Goal: Task Accomplishment & Management: Manage account settings

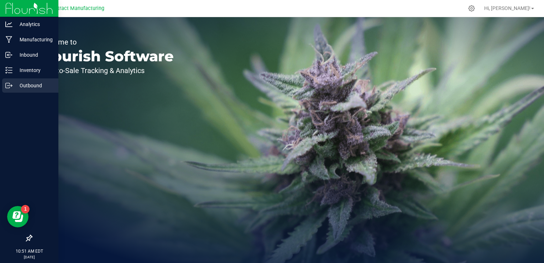
click at [19, 85] on p "Outbound" at bounding box center [33, 85] width 43 height 9
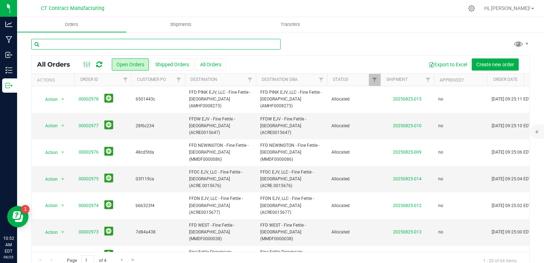
click at [124, 45] on input "text" at bounding box center [155, 44] width 249 height 11
type input "2928"
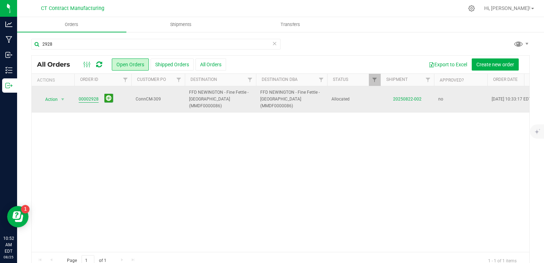
click at [87, 96] on link "00002928" at bounding box center [89, 99] width 20 height 7
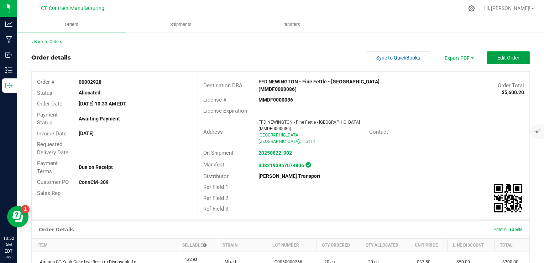
click at [498, 60] on span "Edit Order" at bounding box center [509, 58] width 22 height 6
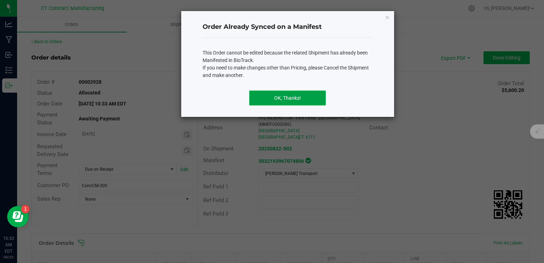
click at [274, 98] on button "OK, Thanks!" at bounding box center [287, 97] width 77 height 15
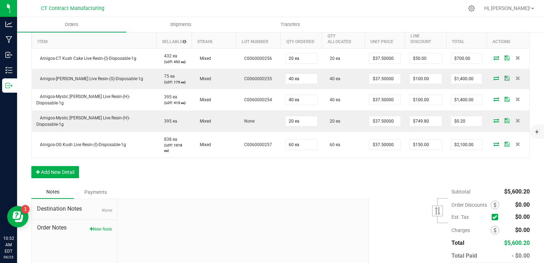
scroll to position [211, 0]
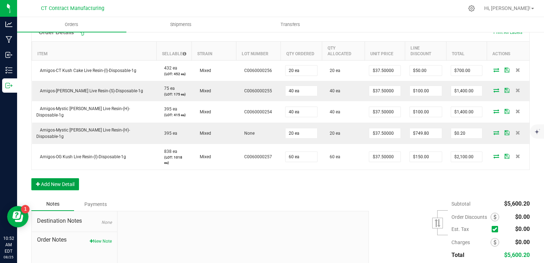
click at [58, 178] on button "Add New Detail" at bounding box center [55, 184] width 48 height 12
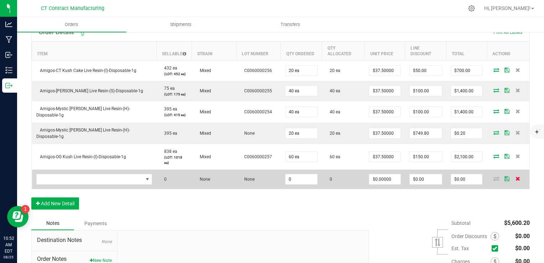
click at [516, 176] on icon at bounding box center [518, 178] width 5 height 4
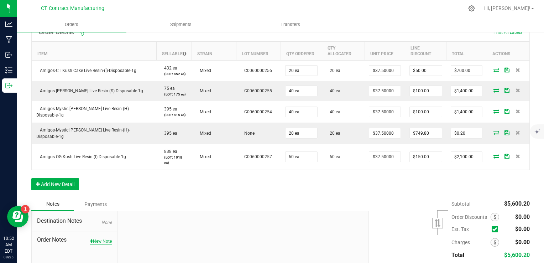
click at [100, 238] on button "New Note" at bounding box center [101, 241] width 22 height 6
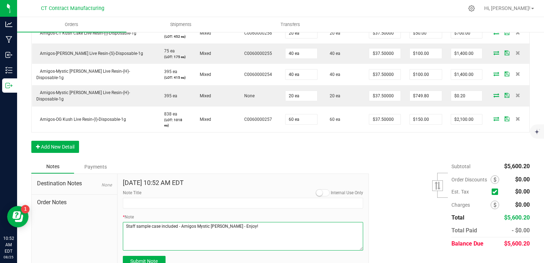
scroll to position [249, 0]
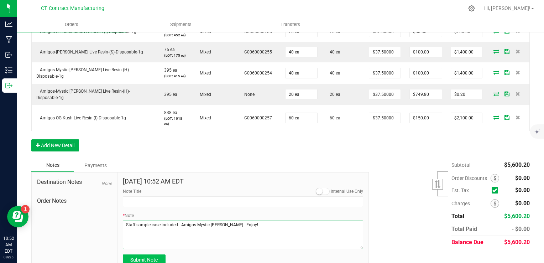
type textarea "Staff sample case included - Amigos Mystic [PERSON_NAME] - Enjoy!"
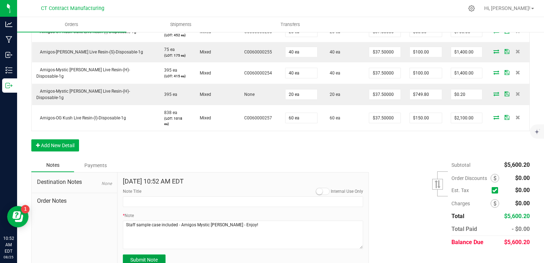
click at [159, 254] on button "Submit Note" at bounding box center [144, 259] width 43 height 11
type input "[DATE] 10:52 AM EDT"
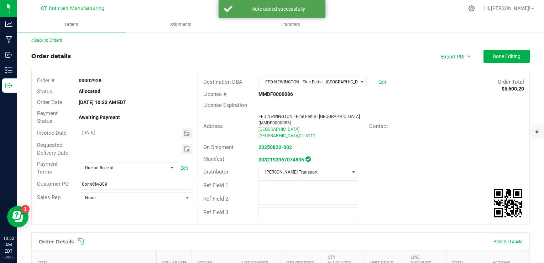
scroll to position [0, 0]
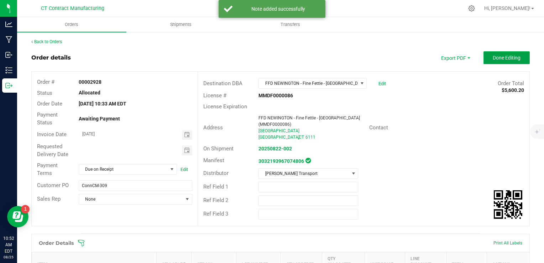
click at [500, 62] on button "Done Editing" at bounding box center [507, 57] width 46 height 13
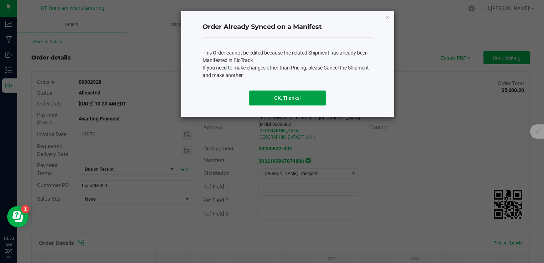
click at [286, 95] on button "OK, Thanks!" at bounding box center [287, 97] width 77 height 15
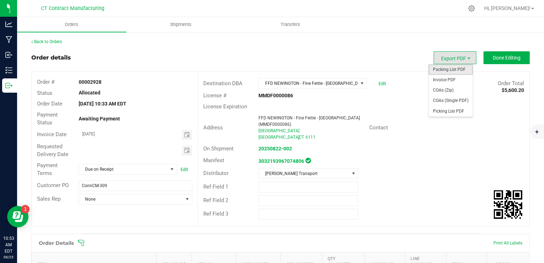
click at [450, 65] on span "Packing List PDF" at bounding box center [451, 69] width 44 height 10
click at [457, 81] on span "Invoice PDF" at bounding box center [451, 80] width 44 height 10
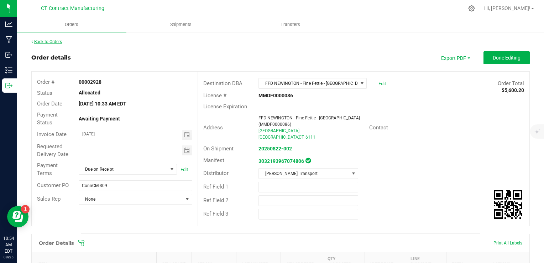
click at [61, 41] on link "Back to Orders" at bounding box center [46, 41] width 31 height 5
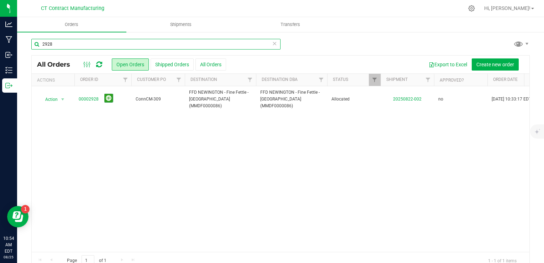
click at [97, 45] on input "2928" at bounding box center [155, 44] width 249 height 11
type input "2927"
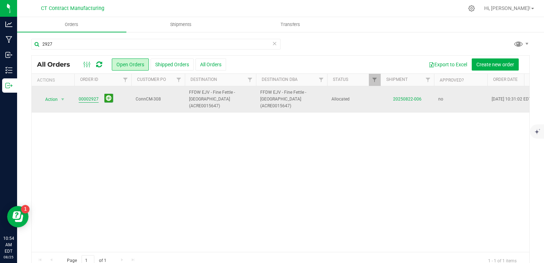
click at [89, 97] on link "00002927" at bounding box center [89, 99] width 20 height 7
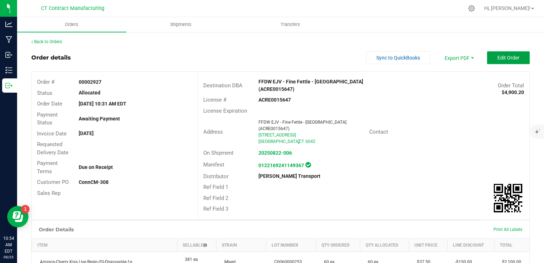
click at [487, 58] on button "Edit Order" at bounding box center [508, 57] width 43 height 13
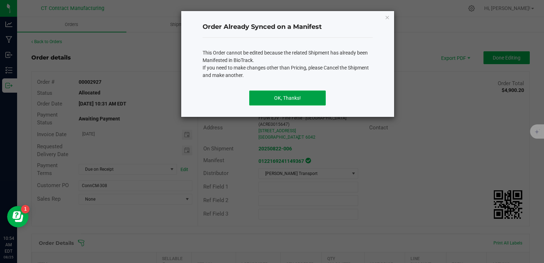
click at [302, 98] on button "OK, Thanks!" at bounding box center [287, 97] width 77 height 15
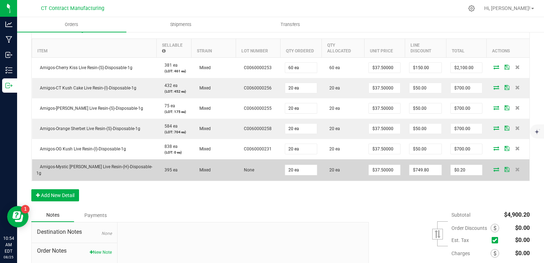
scroll to position [214, 0]
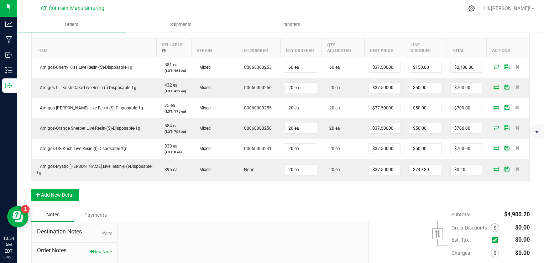
click at [92, 249] on button "New Note" at bounding box center [101, 252] width 22 height 6
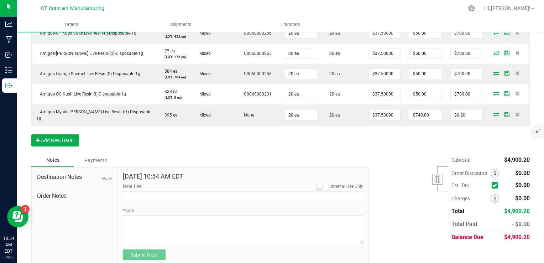
scroll to position [270, 0]
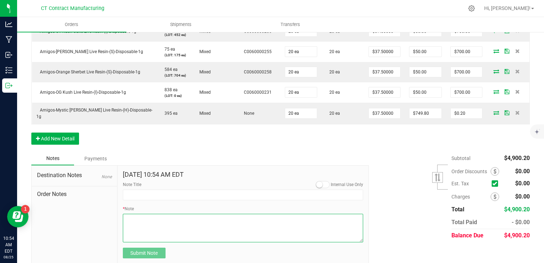
click at [162, 224] on textarea "* Note" at bounding box center [243, 228] width 241 height 28
paste textarea "Staff sample case included - Amigos Mystic [PERSON_NAME] - Enjoy!"
click at [125, 216] on textarea "* Note" at bounding box center [243, 228] width 241 height 28
click at [213, 214] on textarea "* Note" at bounding box center [243, 228] width 241 height 28
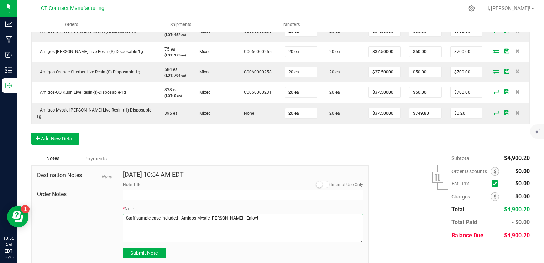
click at [256, 214] on textarea "* Note" at bounding box center [243, 228] width 241 height 28
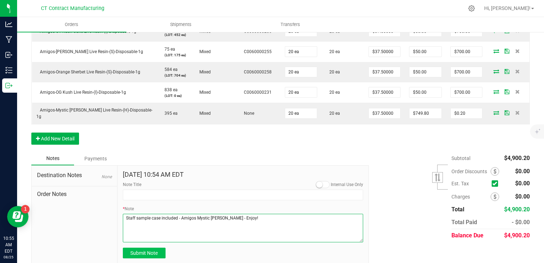
type textarea "Staff sample case included - Amigos Mystic [PERSON_NAME] - Enjoy!"
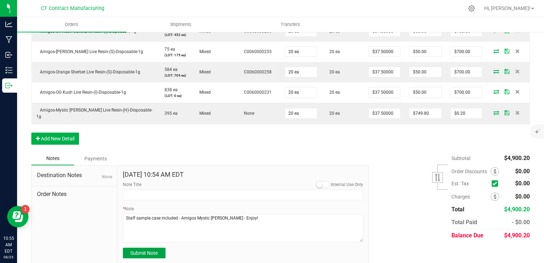
click at [141, 250] on span "Submit Note" at bounding box center [143, 253] width 27 height 6
type input "[DATE] 10:55 AM EDT"
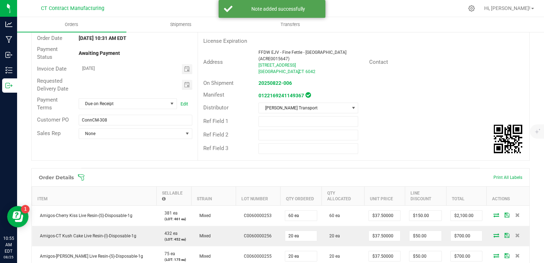
scroll to position [0, 0]
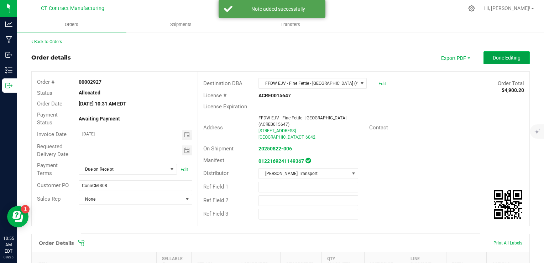
click at [503, 57] on span "Done Editing" at bounding box center [507, 58] width 28 height 6
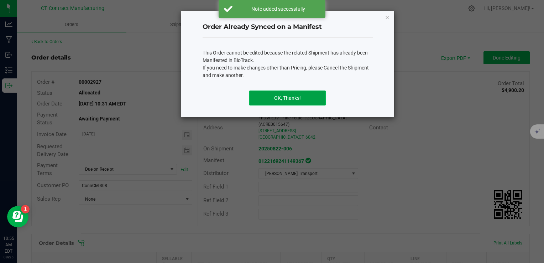
click at [286, 101] on button "OK, Thanks!" at bounding box center [287, 97] width 77 height 15
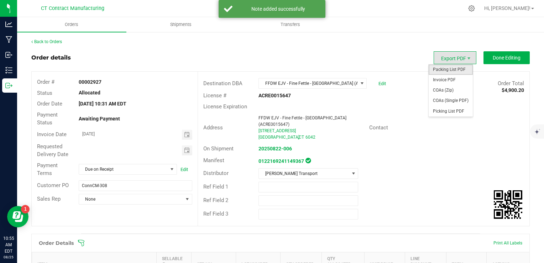
click at [451, 68] on span "Packing List PDF" at bounding box center [451, 69] width 44 height 10
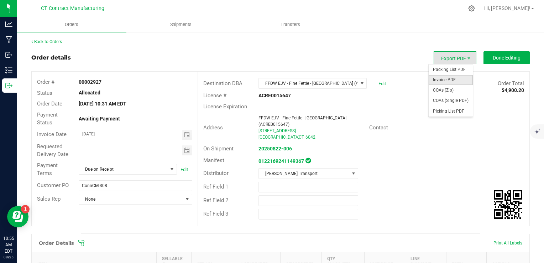
click at [453, 77] on span "Invoice PDF" at bounding box center [451, 80] width 44 height 10
click at [449, 82] on span "Invoice PDF" at bounding box center [451, 80] width 44 height 10
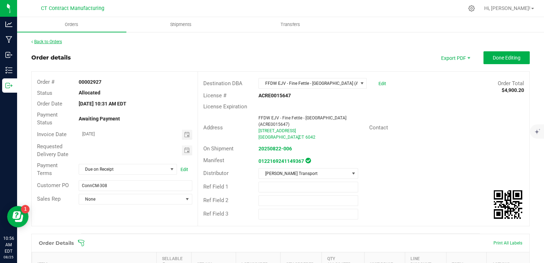
click at [51, 41] on link "Back to Orders" at bounding box center [46, 41] width 31 height 5
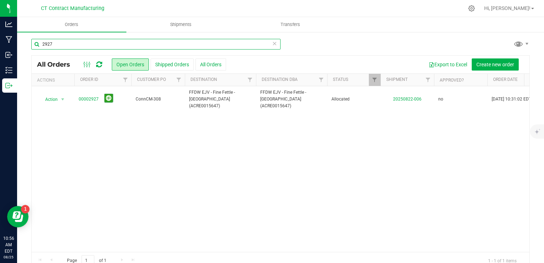
click at [87, 42] on input "2927" at bounding box center [155, 44] width 249 height 11
type input "2934"
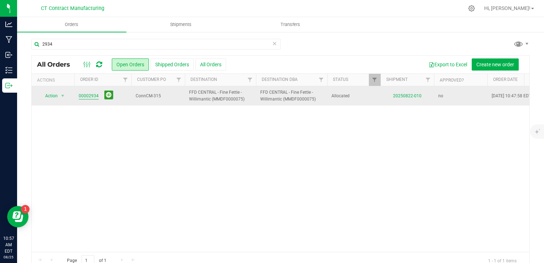
click at [87, 94] on link "00002934" at bounding box center [89, 96] width 20 height 7
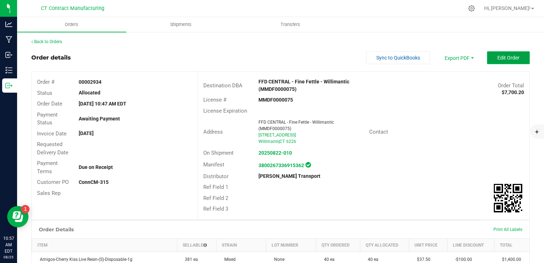
click at [504, 61] on button "Edit Order" at bounding box center [508, 57] width 43 height 13
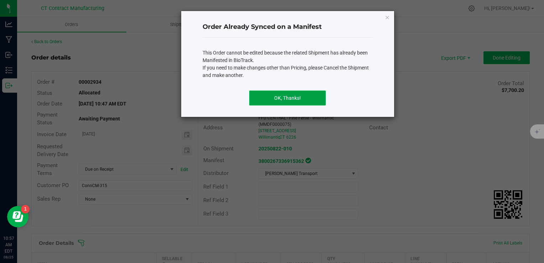
click at [287, 99] on button "OK, Thanks!" at bounding box center [287, 97] width 77 height 15
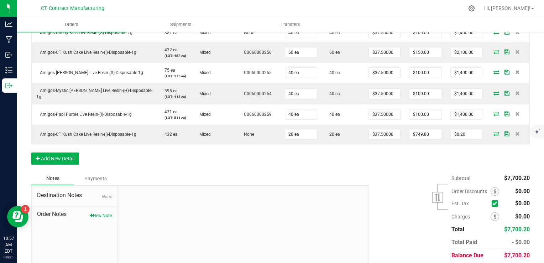
scroll to position [249, 0]
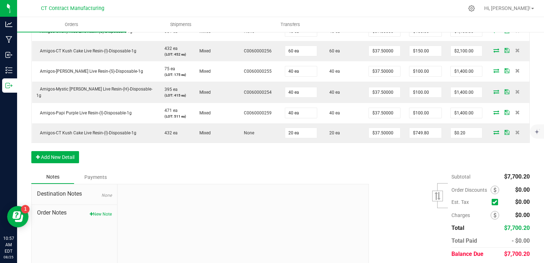
click at [103, 208] on span "Order Notes" at bounding box center [74, 212] width 75 height 9
click at [103, 211] on button "New Note" at bounding box center [101, 214] width 22 height 6
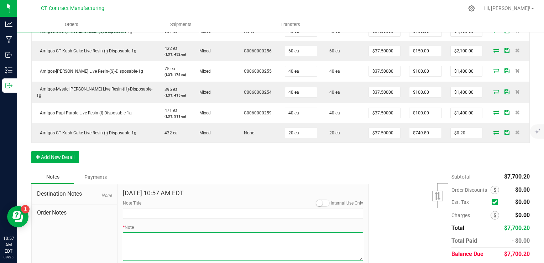
click at [205, 237] on textarea "* Note" at bounding box center [243, 246] width 241 height 28
paste textarea "Staff sample case included - Amigos Mystic [PERSON_NAME] - Enjoy!"
drag, startPoint x: 196, startPoint y: 230, endPoint x: 219, endPoint y: 229, distance: 23.9
click at [219, 232] on textarea "* Note" at bounding box center [243, 246] width 241 height 28
click at [190, 247] on textarea "* Note" at bounding box center [243, 246] width 241 height 28
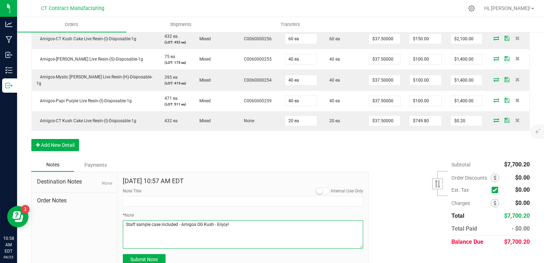
scroll to position [268, 0]
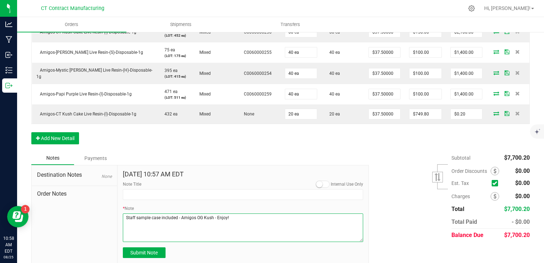
click at [202, 213] on textarea "* Note" at bounding box center [243, 227] width 241 height 28
click at [212, 213] on textarea "* Note" at bounding box center [243, 227] width 241 height 28
type textarea "Staff sample case included - Amigos CT Kush Cake - Enjoy!"
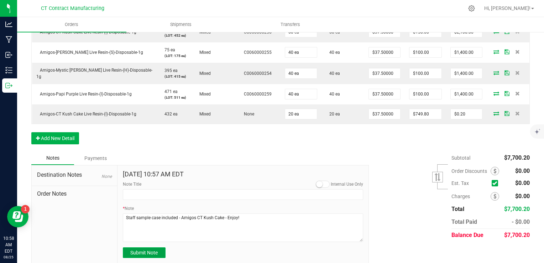
click at [134, 250] on span "Submit Note" at bounding box center [143, 253] width 27 height 6
type input "[DATE] 10:58 AM EDT"
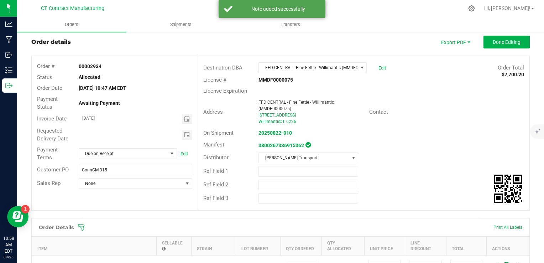
scroll to position [0, 0]
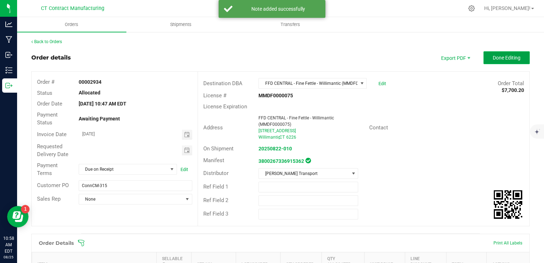
click at [496, 57] on span "Done Editing" at bounding box center [507, 58] width 28 height 6
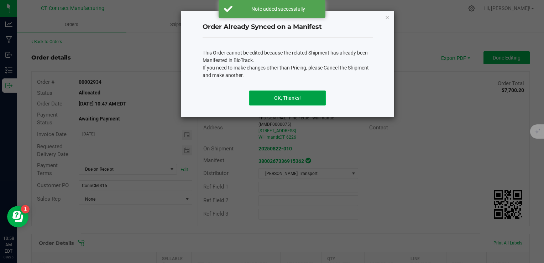
click at [291, 93] on button "OK, Thanks!" at bounding box center [287, 97] width 77 height 15
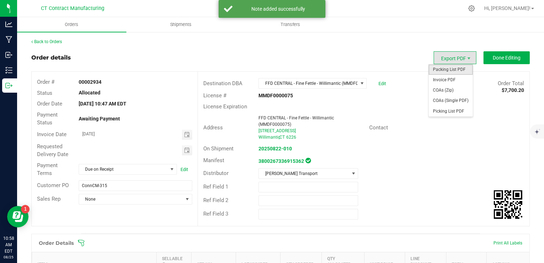
click at [451, 71] on span "Packing List PDF" at bounding box center [451, 69] width 44 height 10
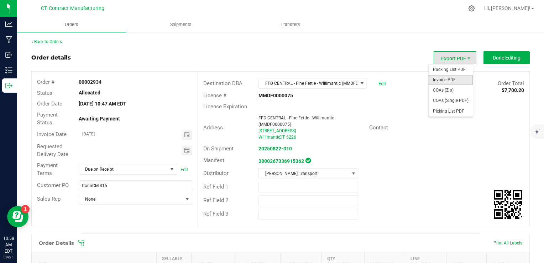
click at [460, 79] on span "Invoice PDF" at bounding box center [451, 80] width 44 height 10
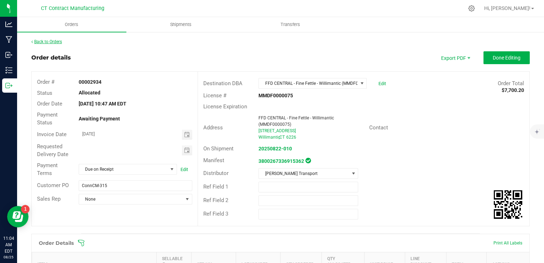
click at [53, 40] on link "Back to Orders" at bounding box center [46, 41] width 31 height 5
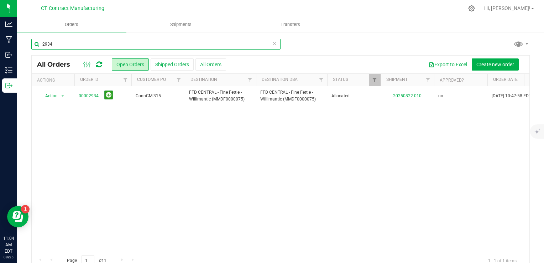
click at [117, 45] on input "2934" at bounding box center [155, 44] width 249 height 11
type input "2930"
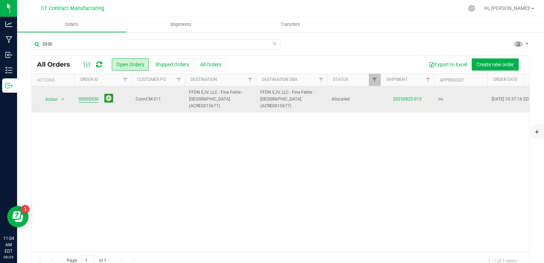
click at [92, 96] on link "00002930" at bounding box center [89, 99] width 20 height 7
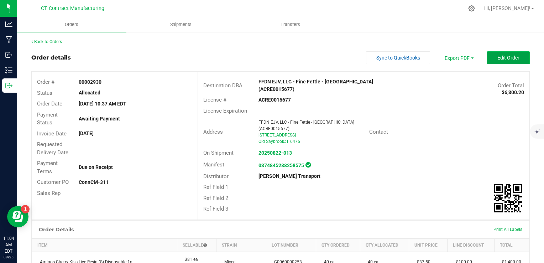
click at [490, 56] on button "Edit Order" at bounding box center [508, 57] width 43 height 13
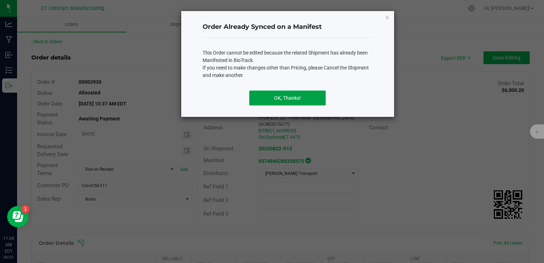
click at [280, 102] on button "OK, Thanks!" at bounding box center [287, 97] width 77 height 15
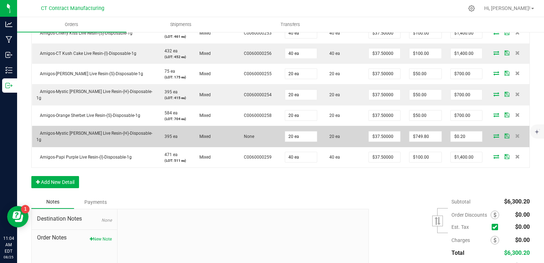
scroll to position [249, 0]
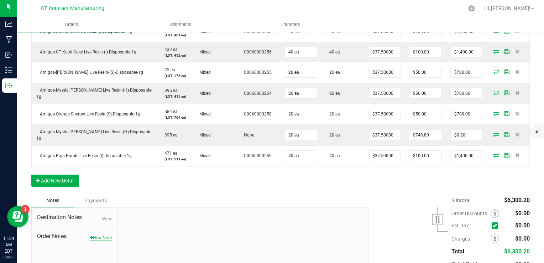
click at [105, 237] on button "New Note" at bounding box center [101, 237] width 22 height 6
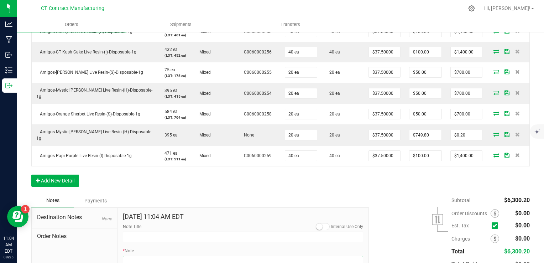
paste textarea "S"
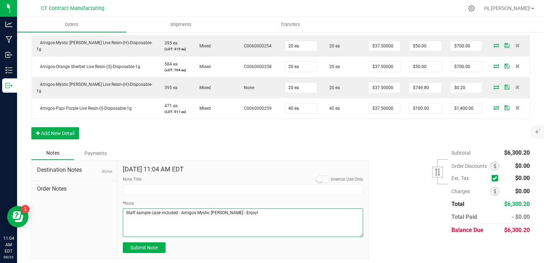
click at [186, 211] on textarea "* Note" at bounding box center [243, 222] width 241 height 28
click at [285, 221] on textarea "* Note" at bounding box center [243, 222] width 241 height 28
type textarea "Staff sample case included - Amigos Mystic [PERSON_NAME] - Enjoy!"
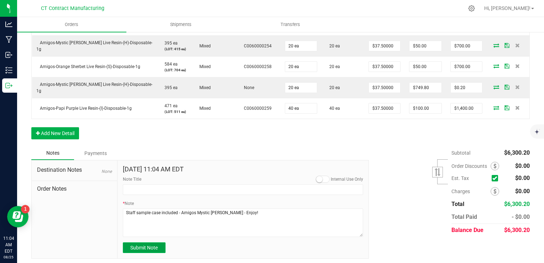
click at [144, 245] on span "Submit Note" at bounding box center [143, 248] width 27 height 6
type input "[DATE] 11:04 AM EDT"
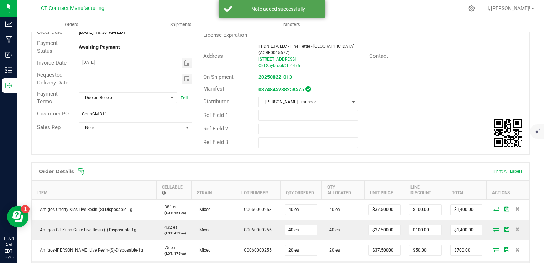
scroll to position [9, 0]
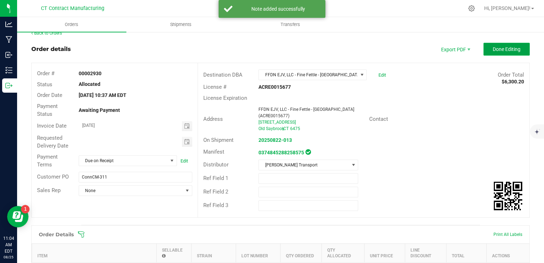
click at [493, 50] on span "Done Editing" at bounding box center [507, 49] width 28 height 6
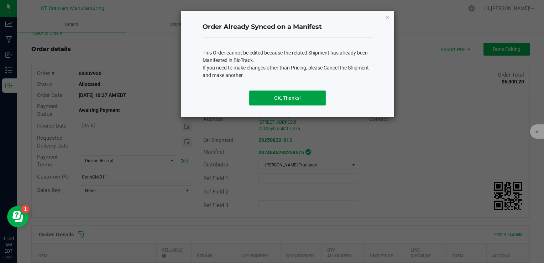
click at [296, 103] on button "OK, Thanks!" at bounding box center [287, 97] width 77 height 15
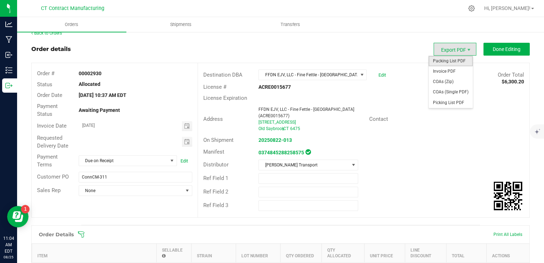
click at [450, 62] on span "Packing List PDF" at bounding box center [451, 61] width 44 height 10
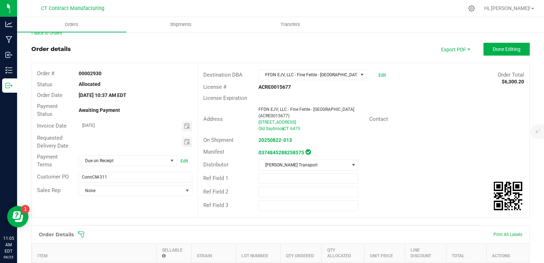
click at [326, 51] on div "Order details Export PDF Done Editing" at bounding box center [280, 49] width 499 height 13
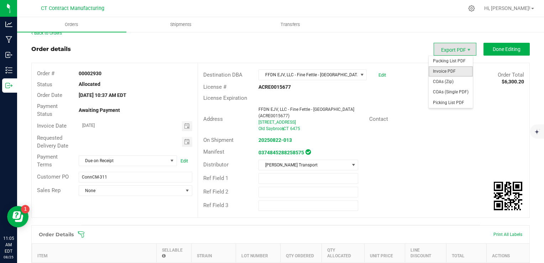
click at [448, 71] on span "Invoice PDF" at bounding box center [451, 71] width 44 height 10
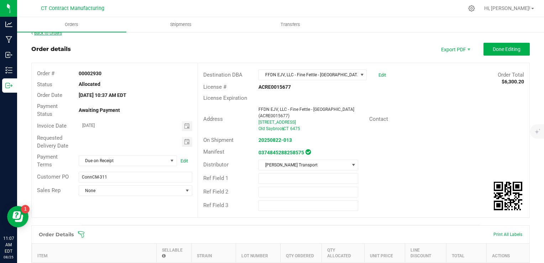
click at [58, 35] on link "Back to Orders" at bounding box center [46, 33] width 31 height 5
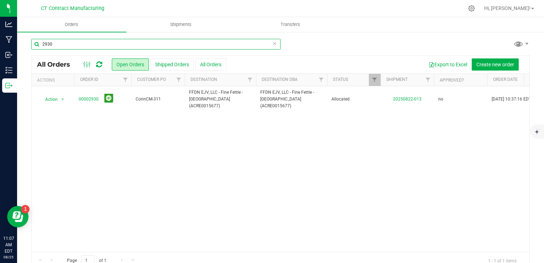
click at [78, 44] on input "2930" at bounding box center [155, 44] width 249 height 11
type input "2960"
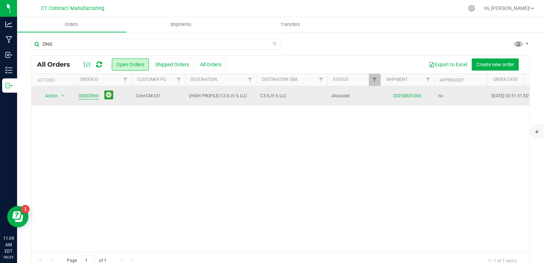
click at [81, 98] on link "00002960" at bounding box center [89, 96] width 20 height 7
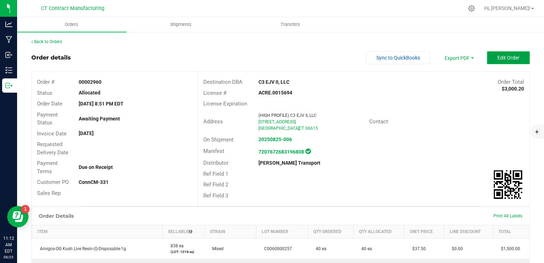
click at [517, 57] on button "Edit Order" at bounding box center [508, 57] width 43 height 13
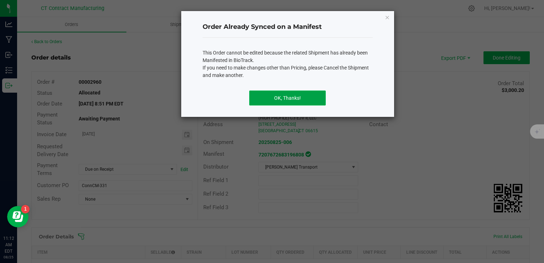
click at [296, 97] on button "OK, Thanks!" at bounding box center [287, 97] width 77 height 15
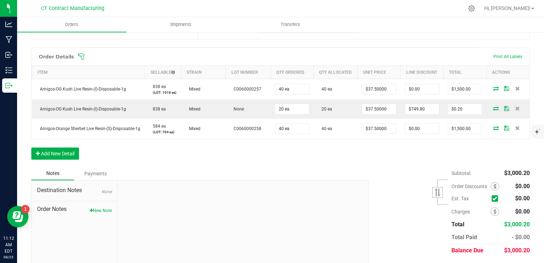
scroll to position [211, 0]
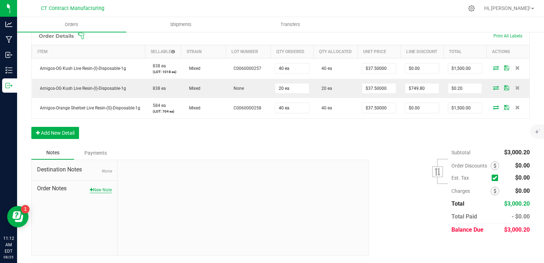
click at [95, 188] on button "New Note" at bounding box center [101, 190] width 22 height 6
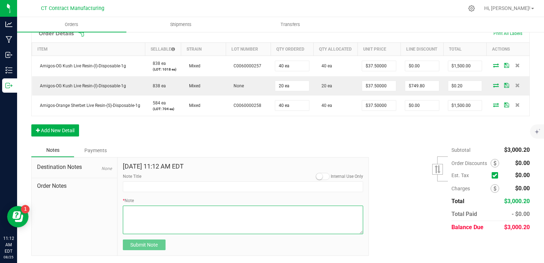
click at [178, 216] on textarea "* Note" at bounding box center [243, 220] width 241 height 28
paste textarea "Staff sample case included - Amigos Mystic [PERSON_NAME] - Enjoy!"
drag, startPoint x: 219, startPoint y: 212, endPoint x: 197, endPoint y: 215, distance: 21.9
click at [197, 215] on textarea "* Note" at bounding box center [243, 220] width 241 height 28
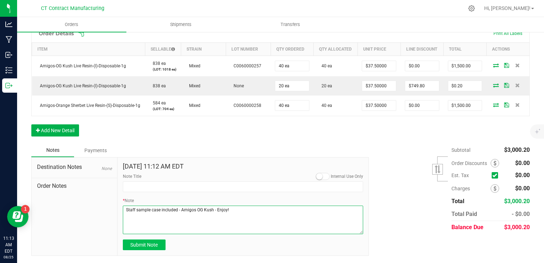
type textarea "Staff sample case included - Amigos OG Kush - Enjoy!"
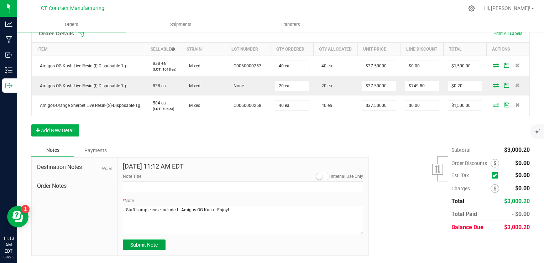
click at [155, 242] on span "Submit Note" at bounding box center [143, 245] width 27 height 6
type input "[DATE] 11:13 AM EDT"
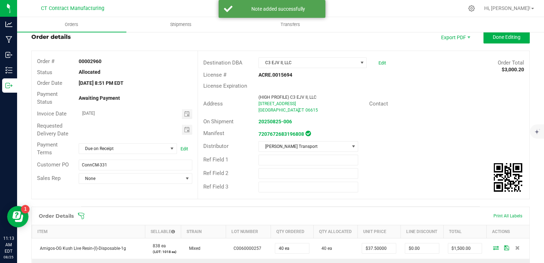
scroll to position [0, 0]
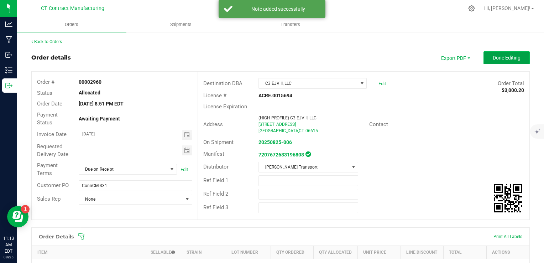
click at [495, 61] on button "Done Editing" at bounding box center [507, 57] width 46 height 13
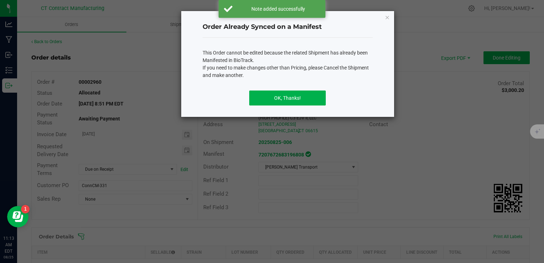
click at [299, 88] on div "OK, Thanks!" at bounding box center [288, 101] width 170 height 32
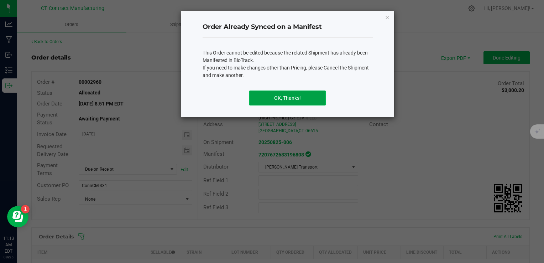
click at [297, 99] on button "OK, Thanks!" at bounding box center [287, 97] width 77 height 15
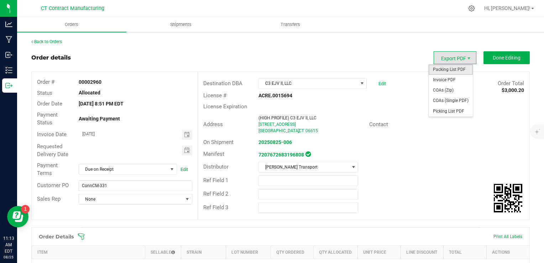
click at [450, 74] on span "Packing List PDF" at bounding box center [451, 69] width 44 height 10
click at [453, 81] on span "Invoice PDF" at bounding box center [451, 80] width 44 height 10
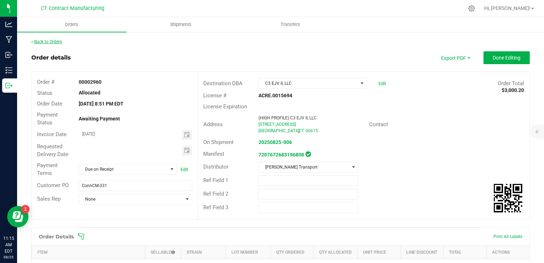
click at [53, 41] on link "Back to Orders" at bounding box center [46, 41] width 31 height 5
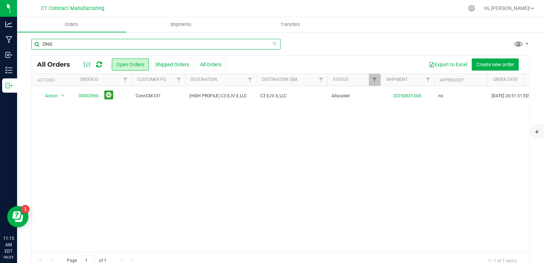
click at [70, 45] on input "2960" at bounding box center [155, 44] width 249 height 11
type input "2931"
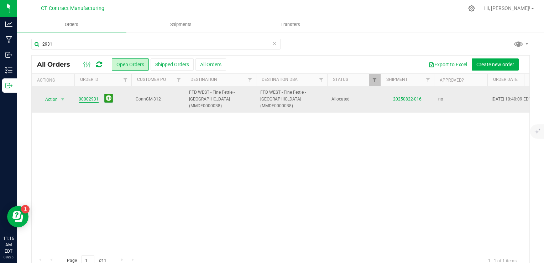
click at [84, 96] on link "00002931" at bounding box center [89, 99] width 20 height 7
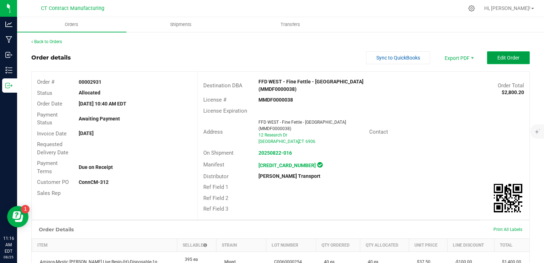
click at [511, 56] on span "Edit Order" at bounding box center [509, 58] width 22 height 6
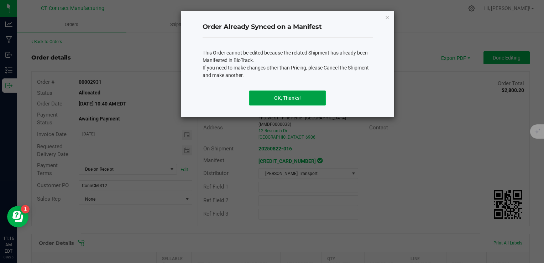
click at [279, 99] on button "OK, Thanks!" at bounding box center [287, 97] width 77 height 15
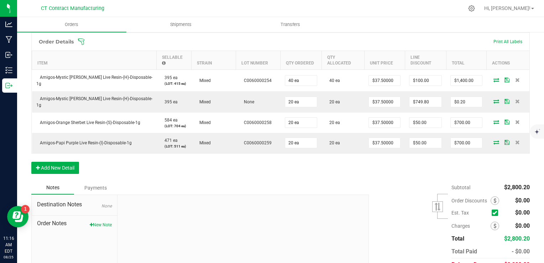
scroll to position [214, 0]
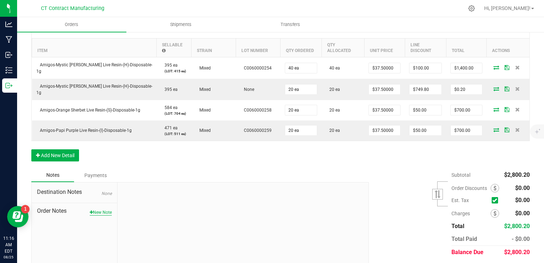
click at [100, 209] on button "New Note" at bounding box center [101, 212] width 22 height 6
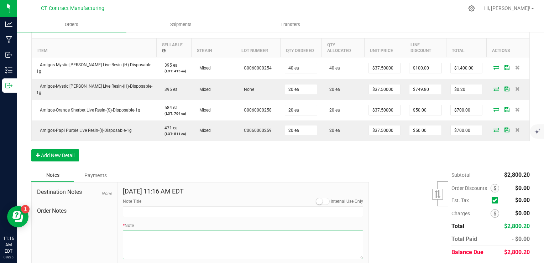
click at [191, 233] on textarea "* Note" at bounding box center [243, 244] width 241 height 28
paste textarea "Staff sample case included - Amigos Mystic [PERSON_NAME] - Enjoy!"
type textarea "Staff sample case included - Amigos Mystic [PERSON_NAME] - Enjoy!"
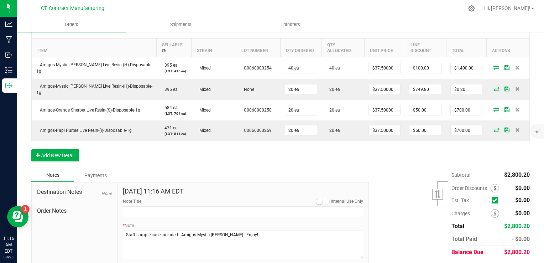
type input "[DATE] 11:16 AM EDT"
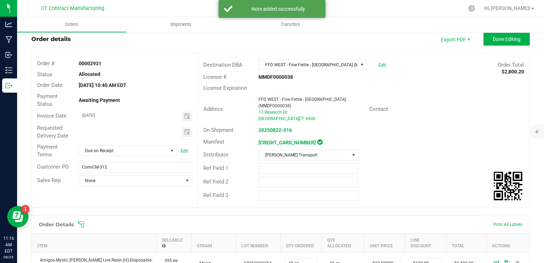
scroll to position [12, 0]
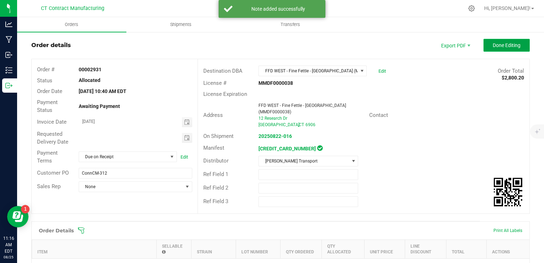
click at [493, 45] on span "Done Editing" at bounding box center [507, 45] width 28 height 6
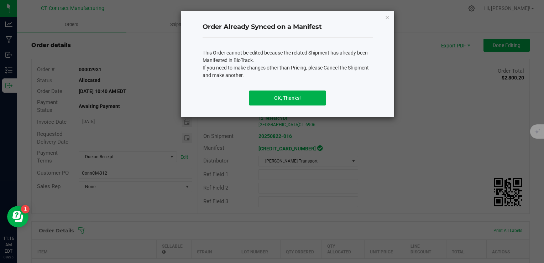
click at [291, 107] on div "OK, Thanks!" at bounding box center [288, 101] width 170 height 32
click at [298, 92] on button "OK, Thanks!" at bounding box center [287, 97] width 77 height 15
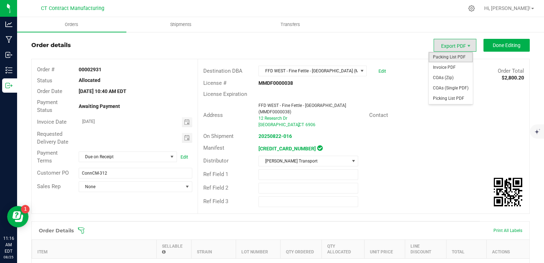
click at [454, 58] on span "Packing List PDF" at bounding box center [451, 57] width 44 height 10
click at [450, 68] on span "Invoice PDF" at bounding box center [451, 67] width 44 height 10
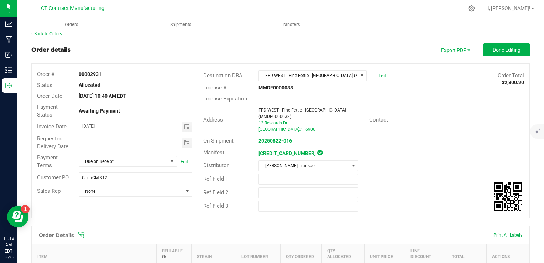
scroll to position [0, 0]
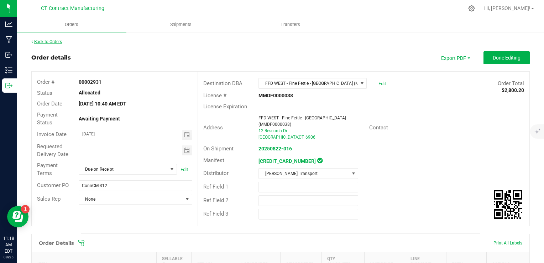
click at [62, 42] on link "Back to Orders" at bounding box center [46, 41] width 31 height 5
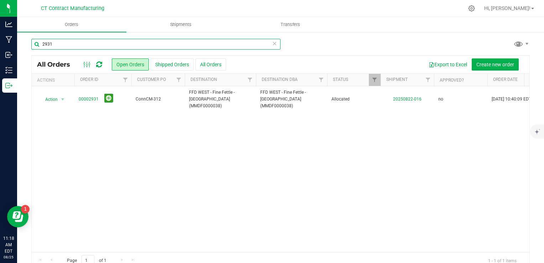
click at [63, 42] on input "2931" at bounding box center [155, 44] width 249 height 11
type input "2929"
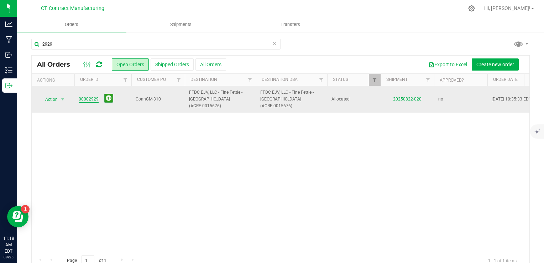
click at [80, 96] on link "00002929" at bounding box center [89, 99] width 20 height 7
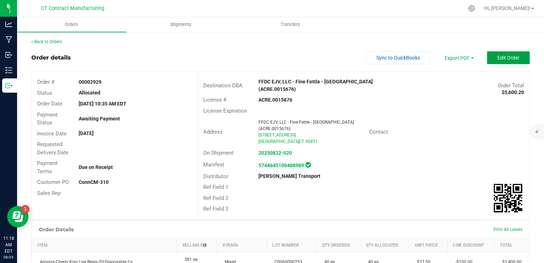
click at [509, 57] on span "Edit Order" at bounding box center [509, 58] width 22 height 6
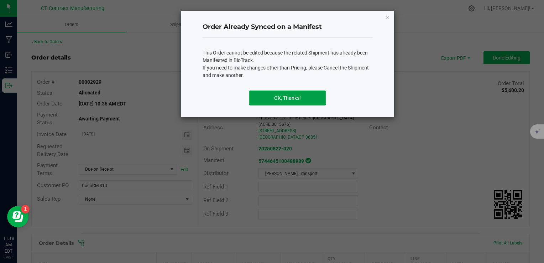
click at [295, 94] on button "OK, Thanks!" at bounding box center [287, 97] width 77 height 15
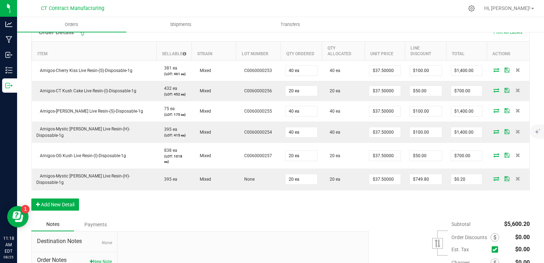
scroll to position [214, 0]
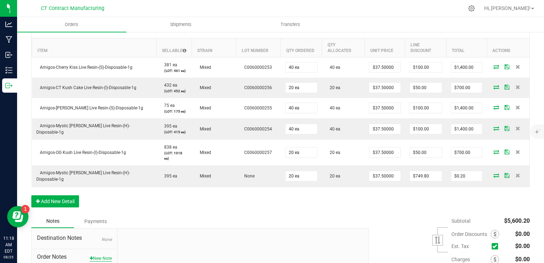
click at [104, 255] on button "New Note" at bounding box center [101, 258] width 22 height 6
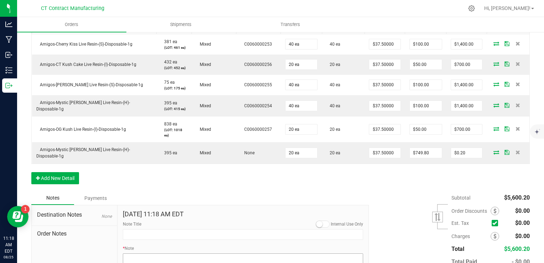
scroll to position [249, 0]
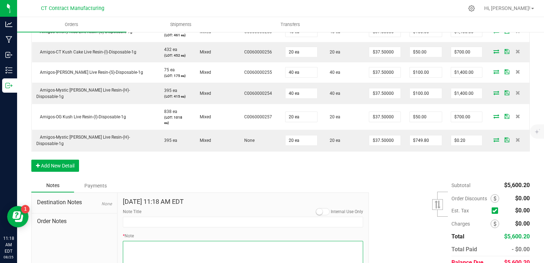
click at [175, 241] on textarea "* Note" at bounding box center [243, 255] width 241 height 28
paste textarea "Staff sample case included - Amigos Mystic [PERSON_NAME] - Enjoy!"
type textarea "Staff sample case included - Amigos Mystic [PERSON_NAME] - Enjoy!"
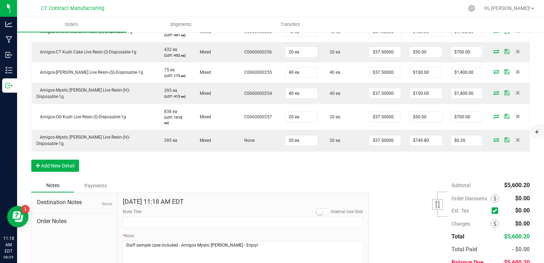
click at [365, 216] on div "Subtotal $5,600.20 Est. Tax" at bounding box center [447, 224] width 166 height 90
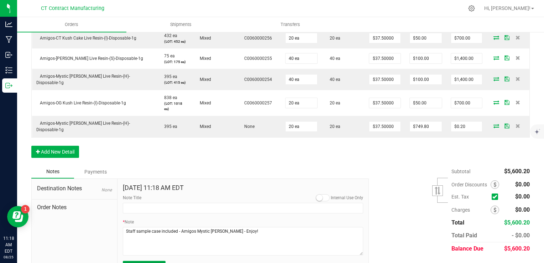
click at [162, 261] on button "Submit Note" at bounding box center [144, 266] width 43 height 11
type input "[DATE] 11:18 AM EDT"
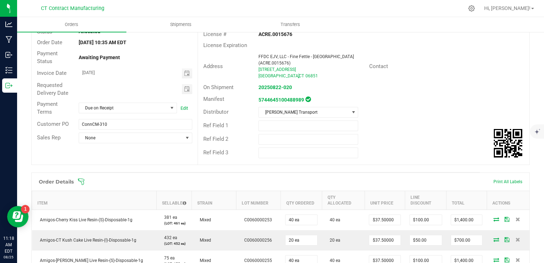
scroll to position [11, 0]
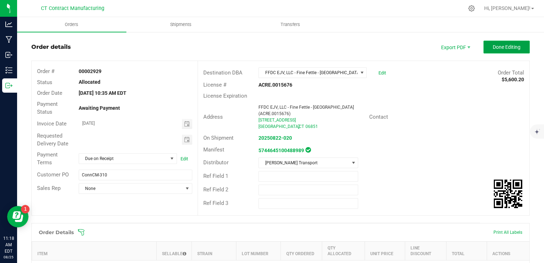
click at [484, 47] on button "Done Editing" at bounding box center [507, 47] width 46 height 13
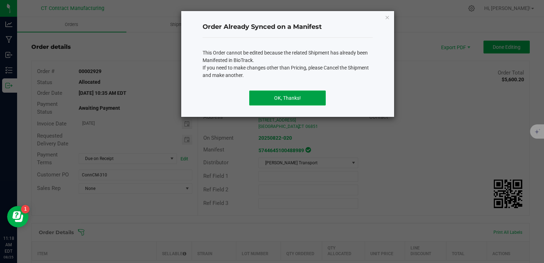
click at [297, 99] on button "OK, Thanks!" at bounding box center [287, 97] width 77 height 15
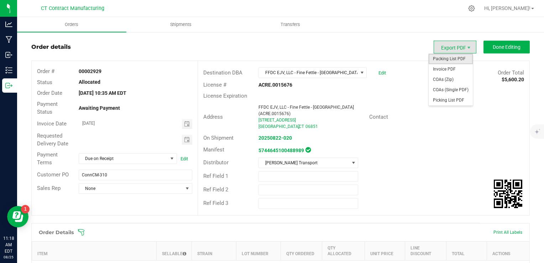
click at [443, 60] on span "Packing List PDF" at bounding box center [451, 59] width 44 height 10
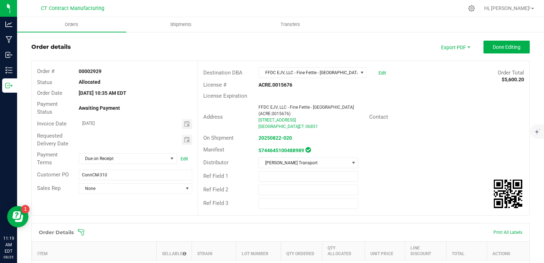
click at [334, 55] on outbound-order-header "Order details Export PDF Done Editing Order # 00002929 Status Allocated Order D…" at bounding box center [280, 132] width 499 height 182
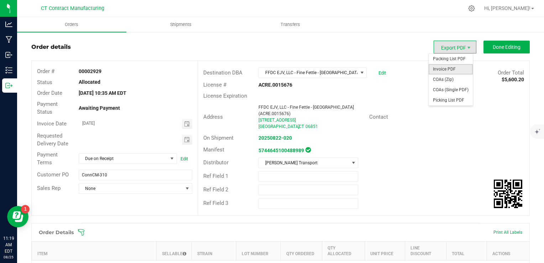
click at [453, 70] on span "Invoice PDF" at bounding box center [451, 69] width 44 height 10
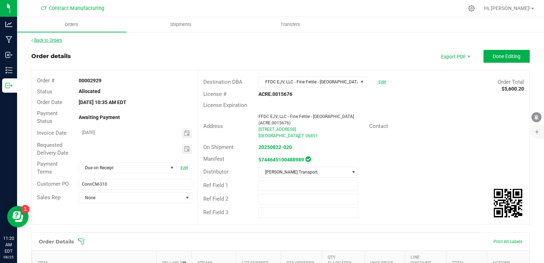
scroll to position [0, 0]
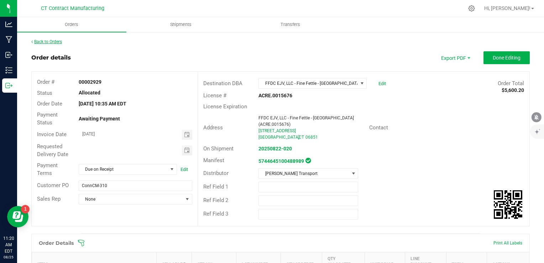
click at [54, 42] on link "Back to Orders" at bounding box center [46, 41] width 31 height 5
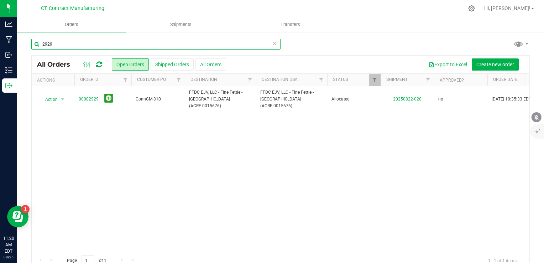
click at [54, 42] on input "2929" at bounding box center [155, 44] width 249 height 11
type input "2932"
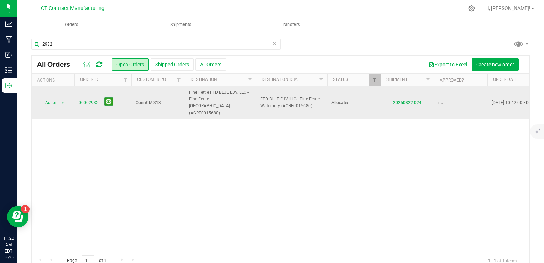
click at [83, 99] on link "00002932" at bounding box center [89, 102] width 20 height 7
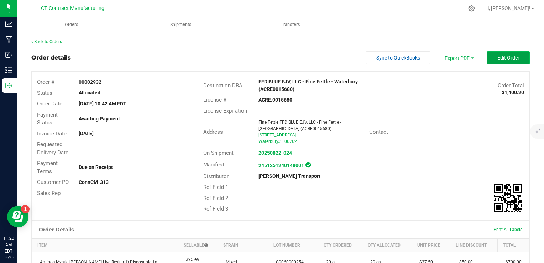
click at [498, 55] on span "Edit Order" at bounding box center [509, 58] width 22 height 6
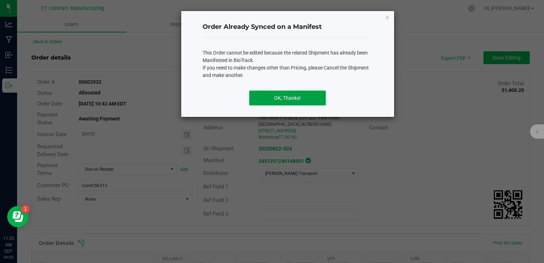
click at [278, 102] on button "OK, Thanks!" at bounding box center [287, 97] width 77 height 15
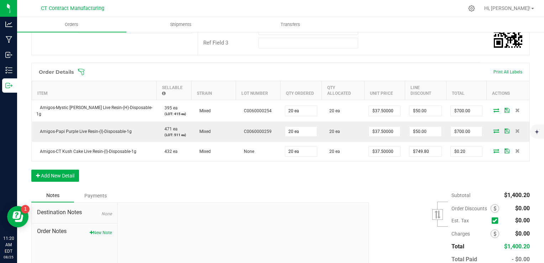
scroll to position [178, 0]
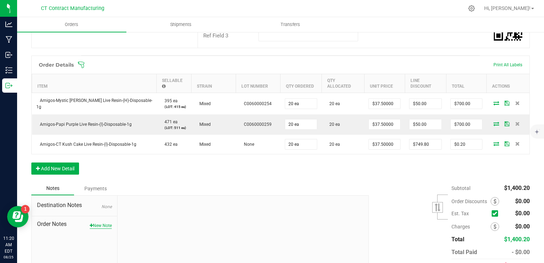
click at [101, 222] on button "New Note" at bounding box center [101, 225] width 22 height 6
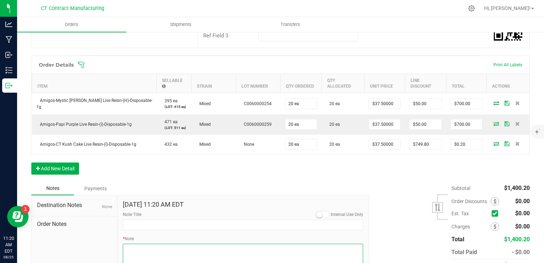
click at [146, 244] on textarea "* Note" at bounding box center [243, 258] width 241 height 28
paste textarea "Staff sample case included - Amigos Mystic [PERSON_NAME] - Enjoy!"
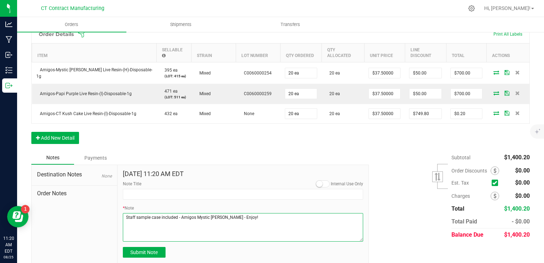
drag, startPoint x: 196, startPoint y: 208, endPoint x: 219, endPoint y: 211, distance: 24.1
click at [219, 213] on textarea "* Note" at bounding box center [243, 227] width 241 height 28
type textarea "Staff sample case included - Amigos CT Kush Cake - Enjoy!"
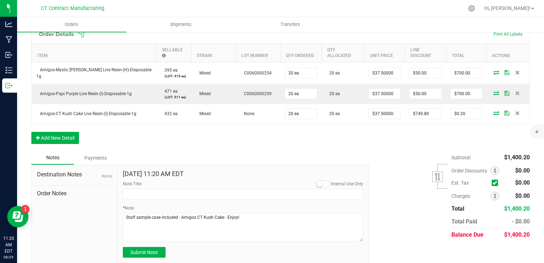
click at [403, 215] on div "Subtotal $1,400.20 Est. Tax" at bounding box center [447, 196] width 166 height 90
click at [162, 247] on button "Submit Note" at bounding box center [144, 252] width 43 height 11
type input "[DATE] 11:20 AM EDT"
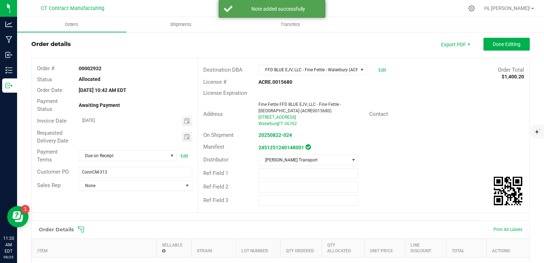
scroll to position [0, 0]
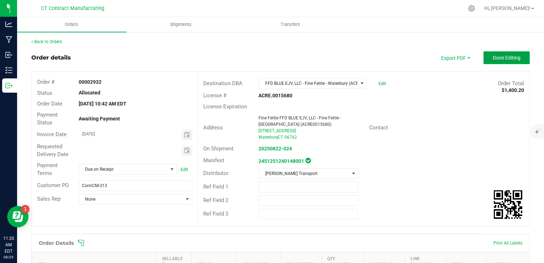
click at [493, 62] on button "Done Editing" at bounding box center [507, 57] width 46 height 13
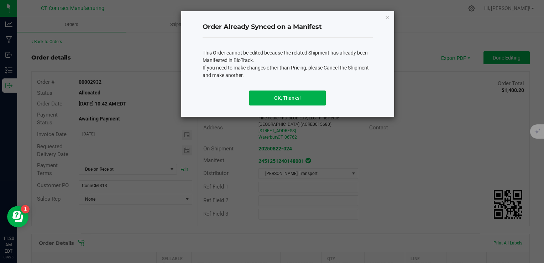
click at [326, 98] on div "OK, Thanks!" at bounding box center [288, 101] width 170 height 32
click at [322, 100] on button "OK, Thanks!" at bounding box center [287, 97] width 77 height 15
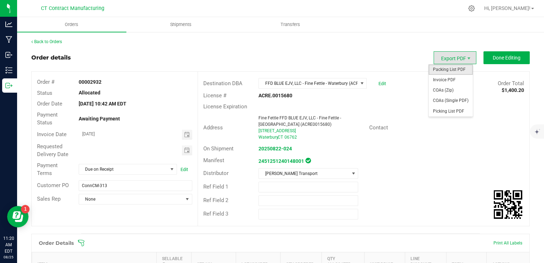
click at [449, 70] on span "Packing List PDF" at bounding box center [451, 69] width 44 height 10
click at [452, 80] on span "Invoice PDF" at bounding box center [451, 80] width 44 height 10
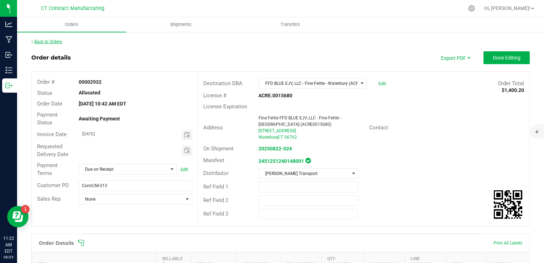
click at [57, 42] on link "Back to Orders" at bounding box center [46, 41] width 31 height 5
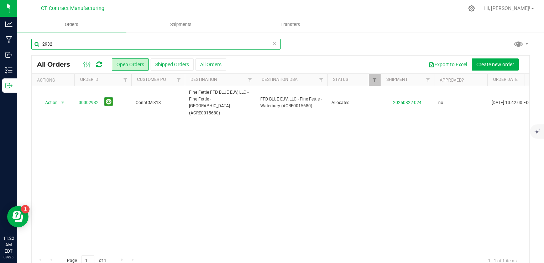
click at [262, 46] on input "2932" at bounding box center [155, 44] width 249 height 11
type input "2926"
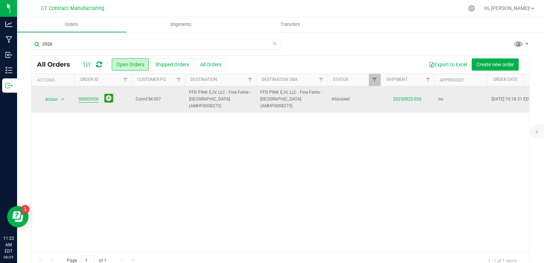
click at [83, 96] on link "00002926" at bounding box center [89, 99] width 20 height 7
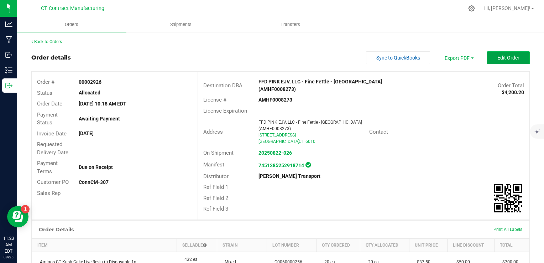
click at [490, 62] on button "Edit Order" at bounding box center [508, 57] width 43 height 13
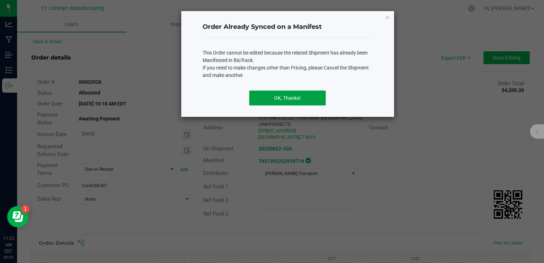
click at [282, 102] on button "OK, Thanks!" at bounding box center [287, 97] width 77 height 15
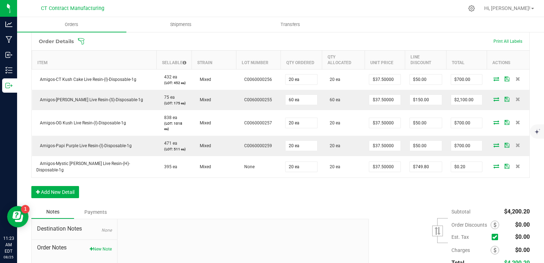
scroll to position [214, 0]
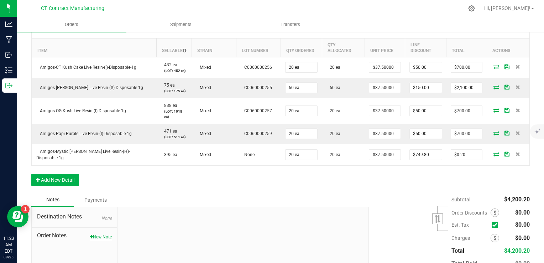
click at [109, 234] on button "New Note" at bounding box center [101, 237] width 22 height 6
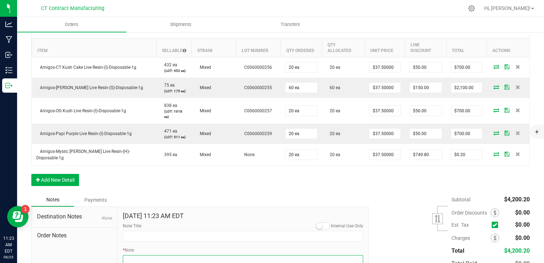
paste textarea "Staff sample case included - Amigos Mystic [PERSON_NAME] - Enjoy!"
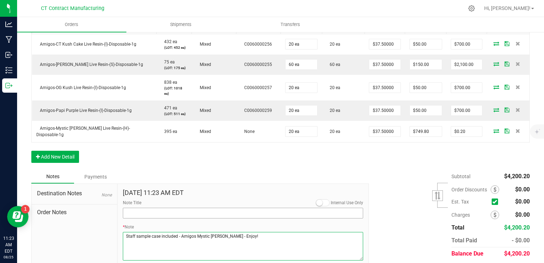
scroll to position [249, 0]
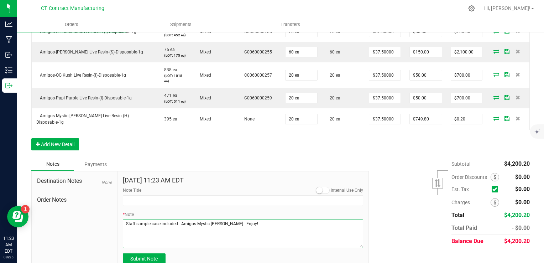
type textarea "Staff sample case included - Amigos Mystic [PERSON_NAME] - Enjoy!"
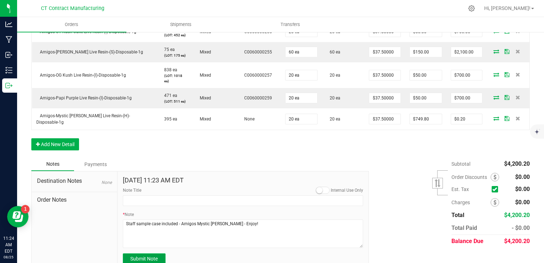
click at [153, 253] on button "Submit Note" at bounding box center [144, 258] width 43 height 11
type input "[DATE] 11:24 AM EDT"
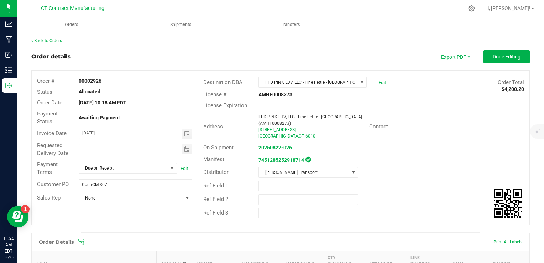
scroll to position [0, 0]
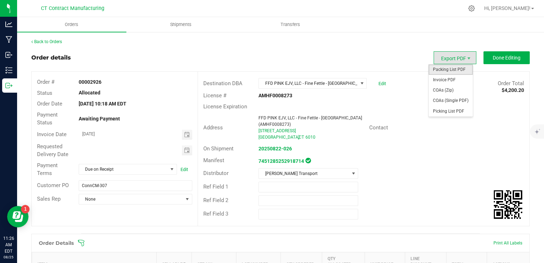
click at [463, 69] on span "Packing List PDF" at bounding box center [451, 69] width 44 height 10
click at [447, 82] on span "Invoice PDF" at bounding box center [451, 80] width 44 height 10
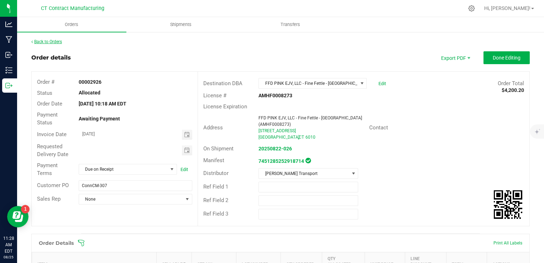
click at [56, 41] on link "Back to Orders" at bounding box center [46, 41] width 31 height 5
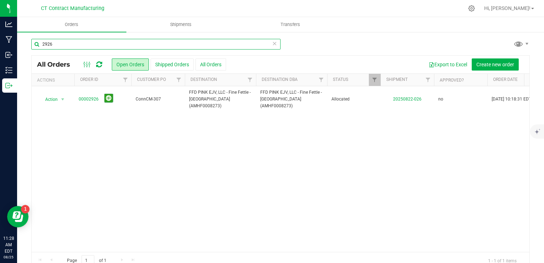
click at [85, 42] on input "2926" at bounding box center [155, 44] width 249 height 11
type input "2933"
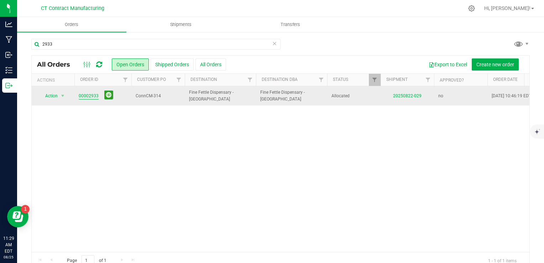
click at [93, 94] on link "00002933" at bounding box center [89, 96] width 20 height 7
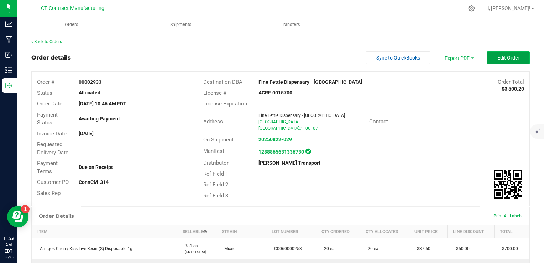
click at [491, 56] on button "Edit Order" at bounding box center [508, 57] width 43 height 13
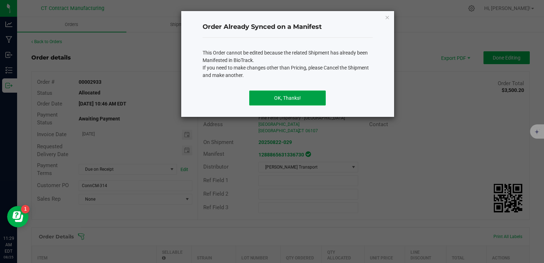
click at [311, 99] on button "OK, Thanks!" at bounding box center [287, 97] width 77 height 15
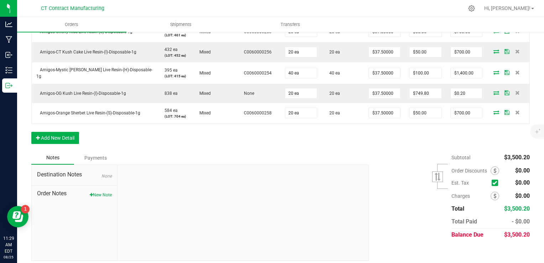
scroll to position [246, 0]
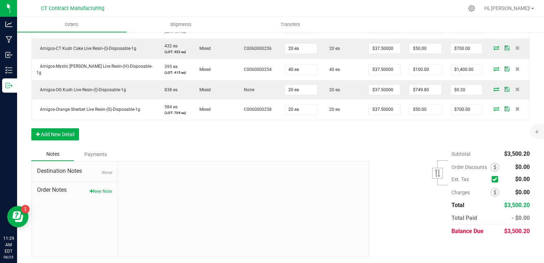
click at [83, 188] on span "Order Notes" at bounding box center [74, 190] width 75 height 9
click at [90, 189] on icon "button" at bounding box center [91, 191] width 3 height 4
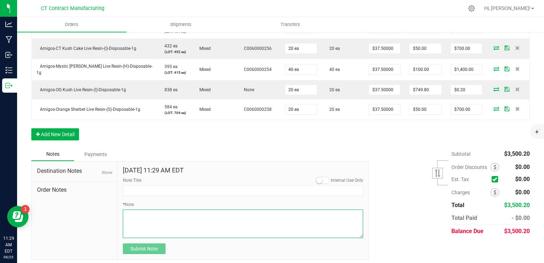
click at [201, 220] on textarea "* Note" at bounding box center [243, 223] width 241 height 28
paste textarea "Staff sample case included - Amigos Mystic [PERSON_NAME] - Enjoy!"
click at [217, 212] on textarea "* Note" at bounding box center [243, 223] width 241 height 28
type textarea "Staff sample case included - Amigos OG Kush - Enjoy!"
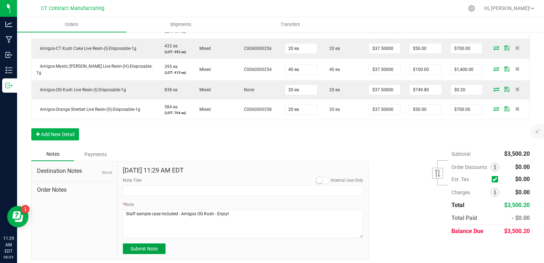
click at [150, 247] on span "Submit Note" at bounding box center [143, 249] width 27 height 6
type input "[DATE] 11:29 AM EDT"
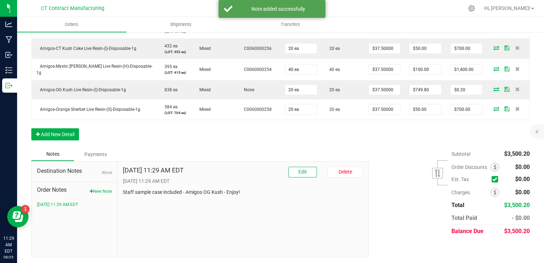
click at [393, 218] on div "Subtotal $3,500.20 Est. Tax" at bounding box center [447, 192] width 166 height 90
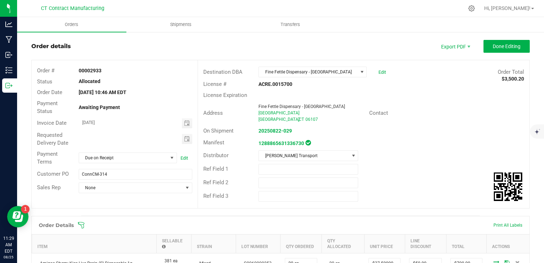
scroll to position [0, 0]
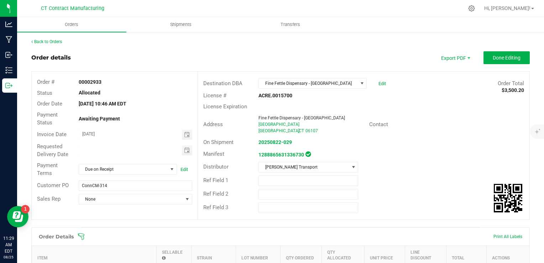
click at [489, 64] on outbound-order-header "Order details Export PDF Done Editing Order # 00002933 Status Allocated Order D…" at bounding box center [280, 139] width 499 height 176
click at [493, 58] on span "Done Editing" at bounding box center [507, 58] width 28 height 6
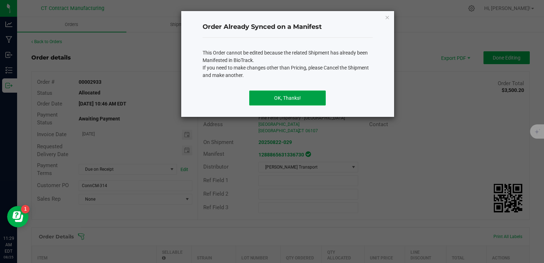
click at [312, 95] on button "OK, Thanks!" at bounding box center [287, 97] width 77 height 15
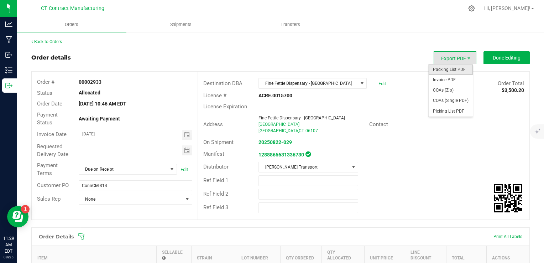
click at [460, 69] on span "Packing List PDF" at bounding box center [451, 69] width 44 height 10
click at [446, 81] on span "Invoice PDF" at bounding box center [451, 80] width 44 height 10
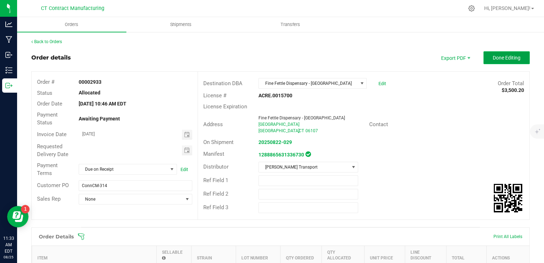
click at [494, 62] on button "Done Editing" at bounding box center [507, 57] width 46 height 13
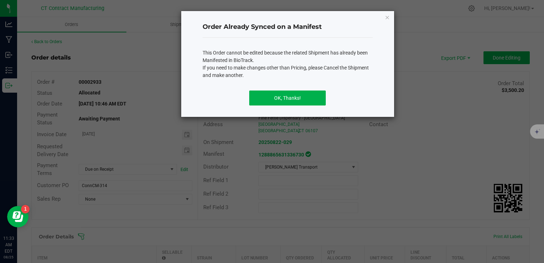
click at [296, 89] on div "OK, Thanks!" at bounding box center [288, 101] width 170 height 32
click at [296, 97] on button "OK, Thanks!" at bounding box center [287, 97] width 77 height 15
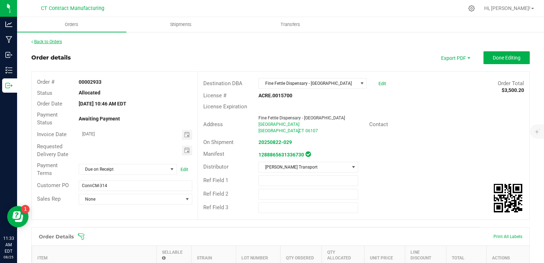
click at [57, 41] on link "Back to Orders" at bounding box center [46, 41] width 31 height 5
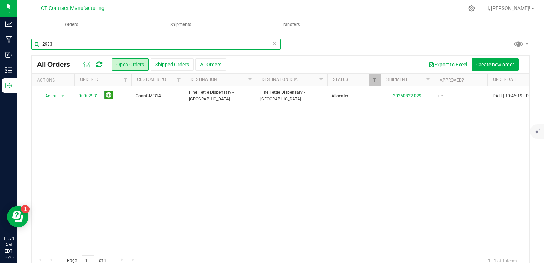
click at [113, 47] on input "2933" at bounding box center [155, 44] width 249 height 11
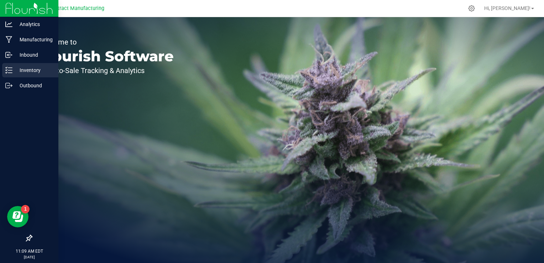
click at [41, 68] on p "Inventory" at bounding box center [33, 70] width 43 height 9
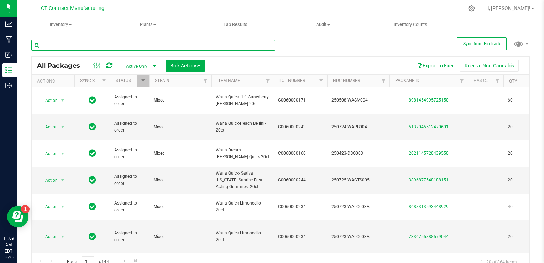
click at [132, 41] on input "text" at bounding box center [153, 45] width 244 height 11
type input "Lighthouse"
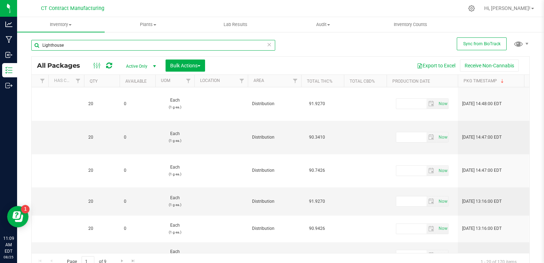
scroll to position [0, 409]
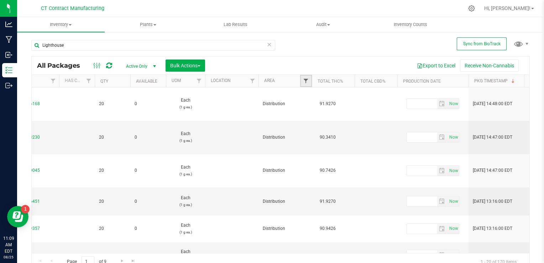
click at [303, 81] on span "Filter" at bounding box center [306, 81] width 6 height 6
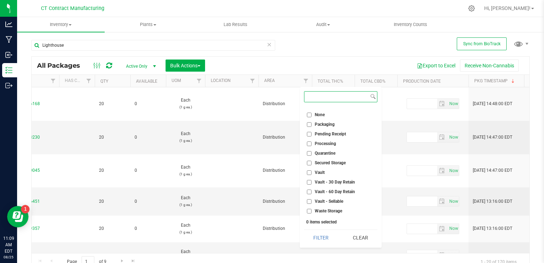
scroll to position [54, 0]
click at [309, 203] on input "Vault - Sellable" at bounding box center [309, 201] width 5 height 5
checkbox input "true"
click at [317, 233] on button "Filter" at bounding box center [321, 238] width 34 height 16
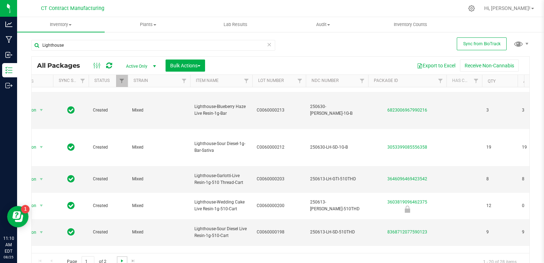
click at [122, 260] on span "Go to the next page" at bounding box center [122, 261] width 6 height 6
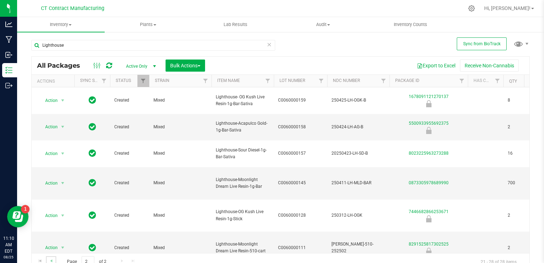
click at [54, 259] on link "Go to the previous page" at bounding box center [51, 261] width 10 height 10
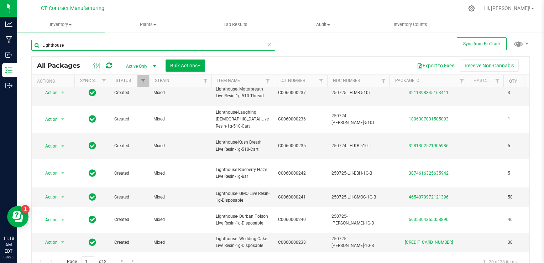
click at [68, 46] on input "Lighthouse" at bounding box center [153, 45] width 244 height 11
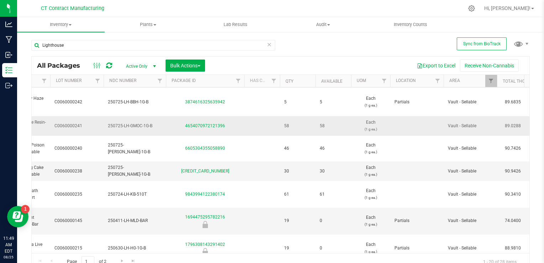
scroll to position [0, 223]
